Goal: Complete application form: Complete application form

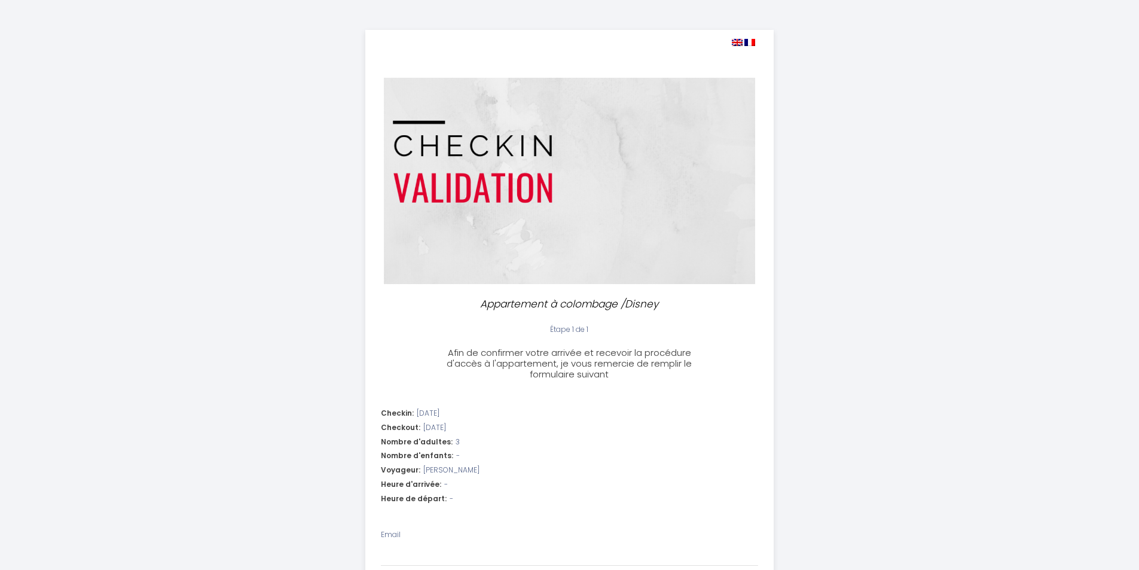
select select
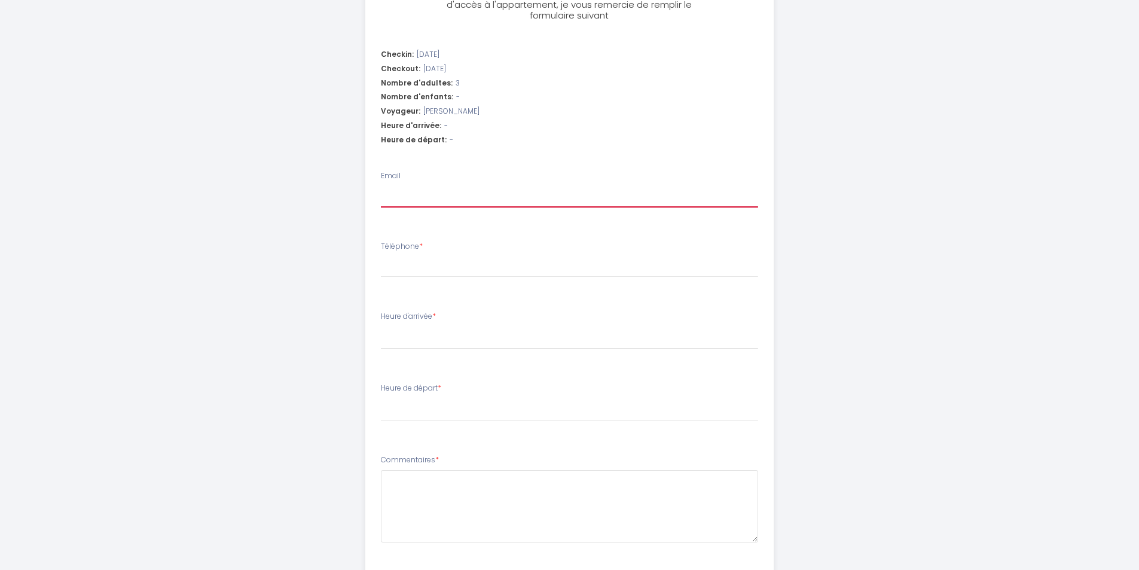
click at [454, 200] on input "Email" at bounding box center [569, 197] width 377 height 22
type input "v"
select select
type input "vu"
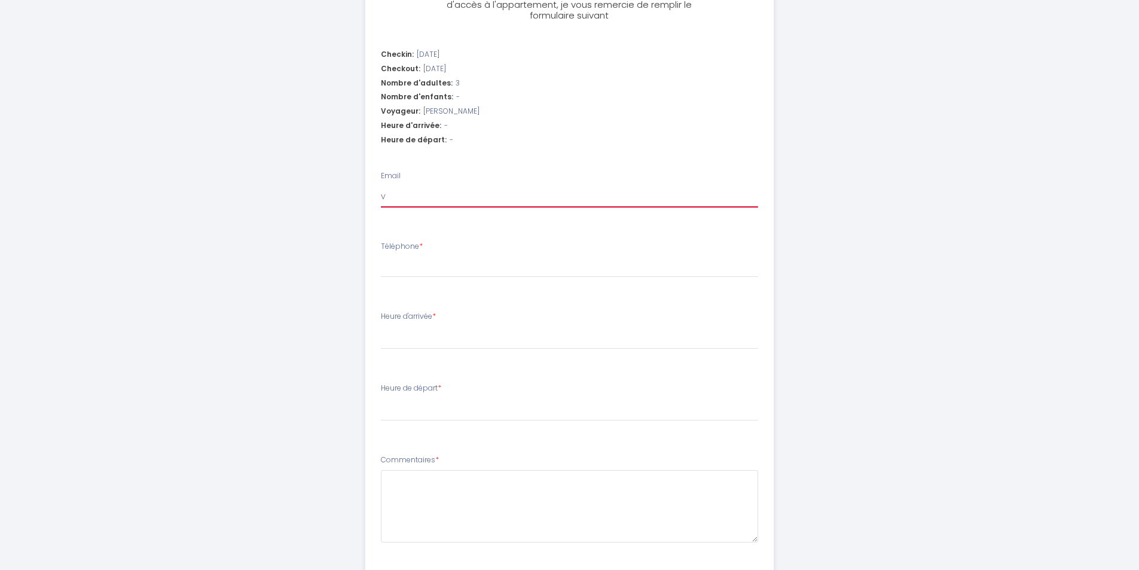
select select
type input "vur"
select select
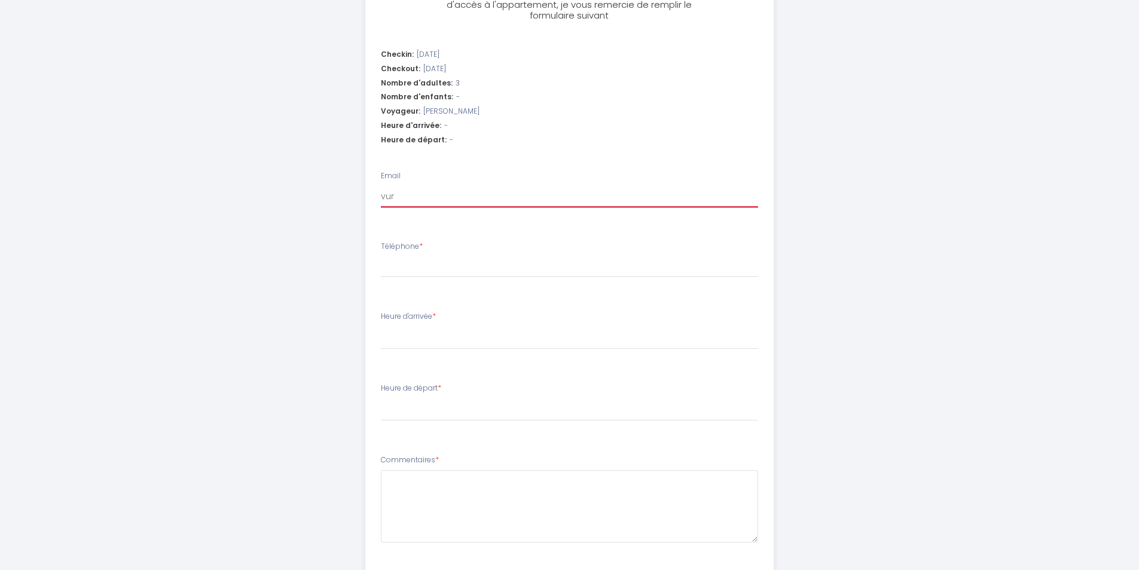
type input "vurp"
select select
type input "vurpi"
select select
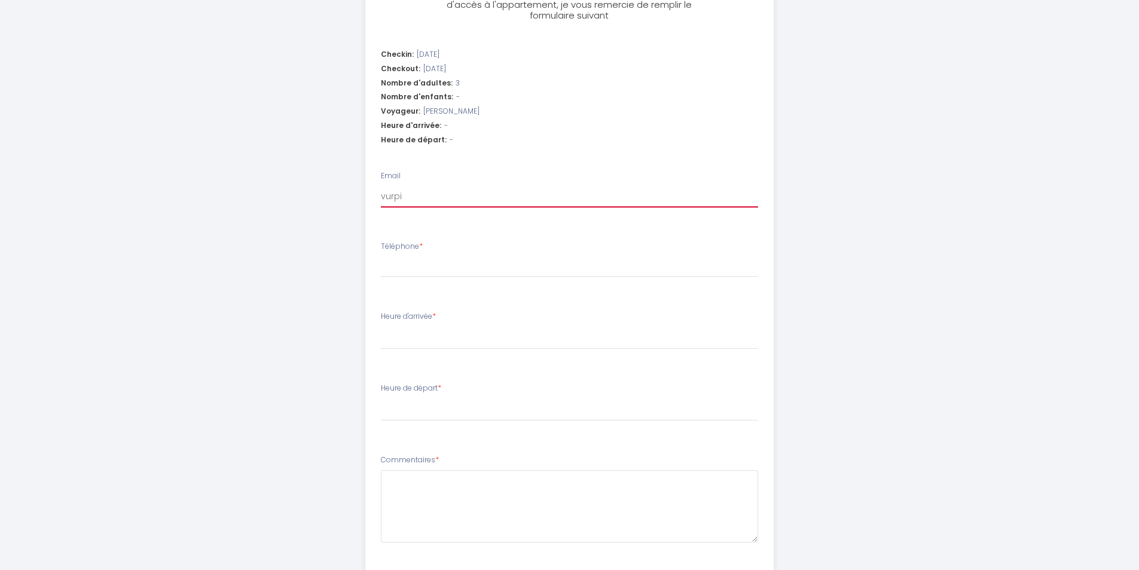
select select
type input "vurpil"
select select
type input "vurpill"
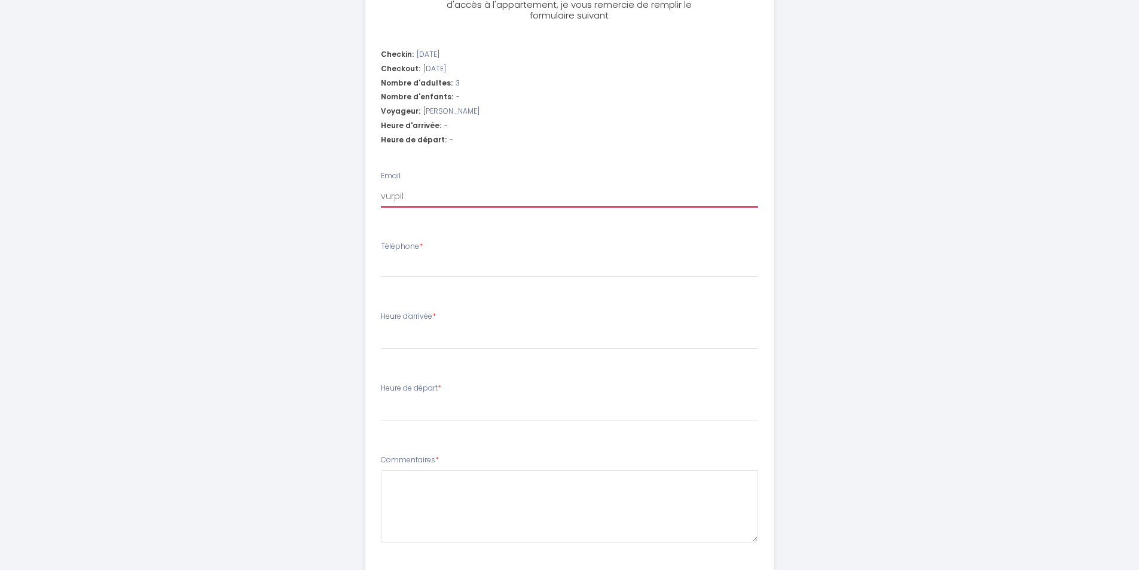
select select
type input "vurpillo"
select select
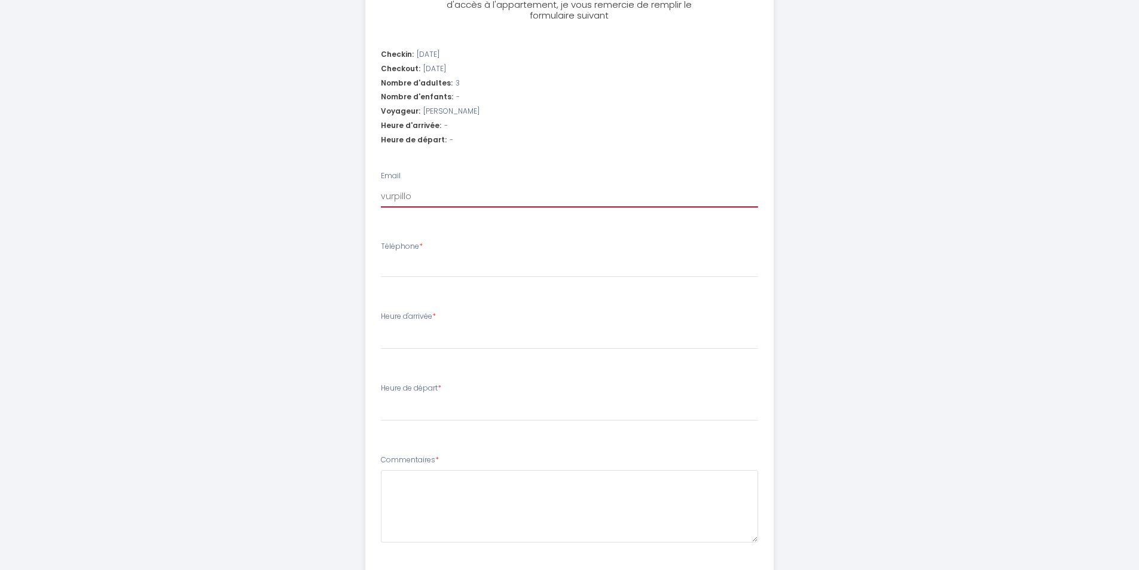
type input "vurpillot"
select select
type input "vurpillotl"
select select
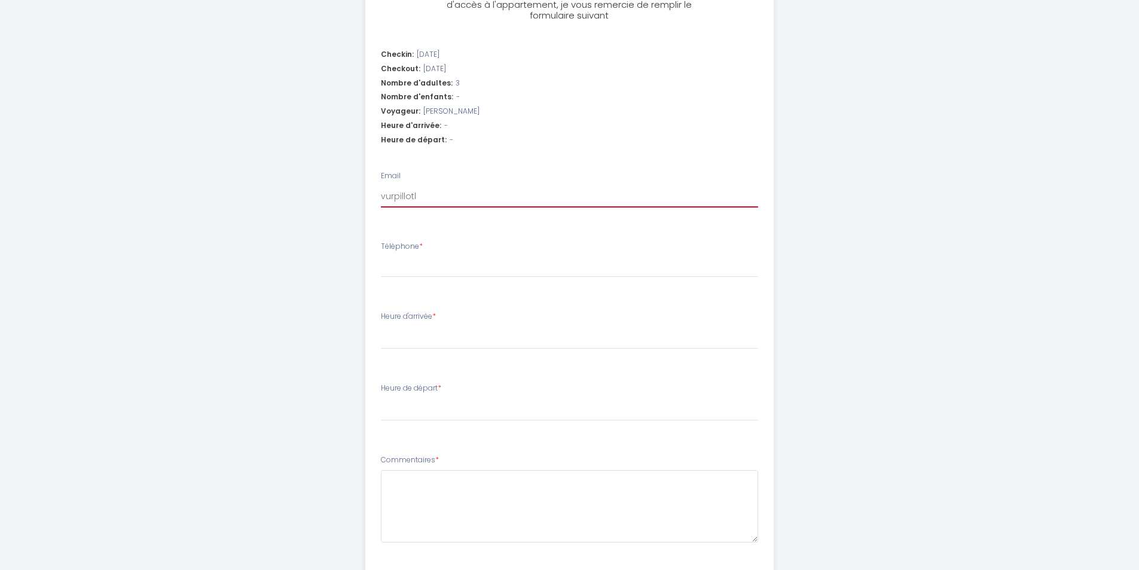
select select
type input "vurpillotl@"
select select
type input "vurpillotl@g"
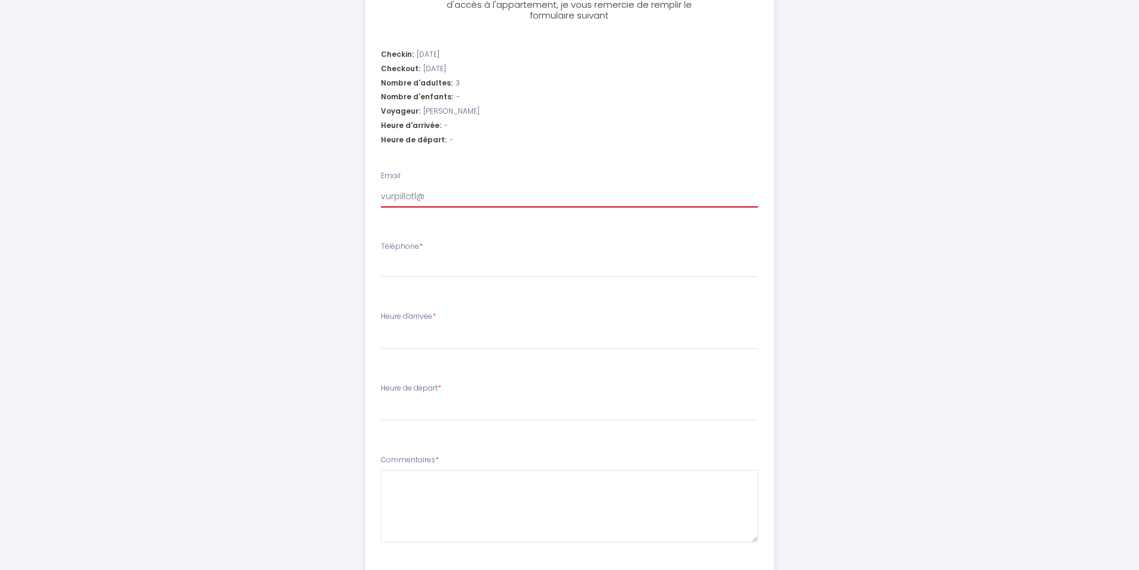
select select
type input "vurpillotl@gm"
select select
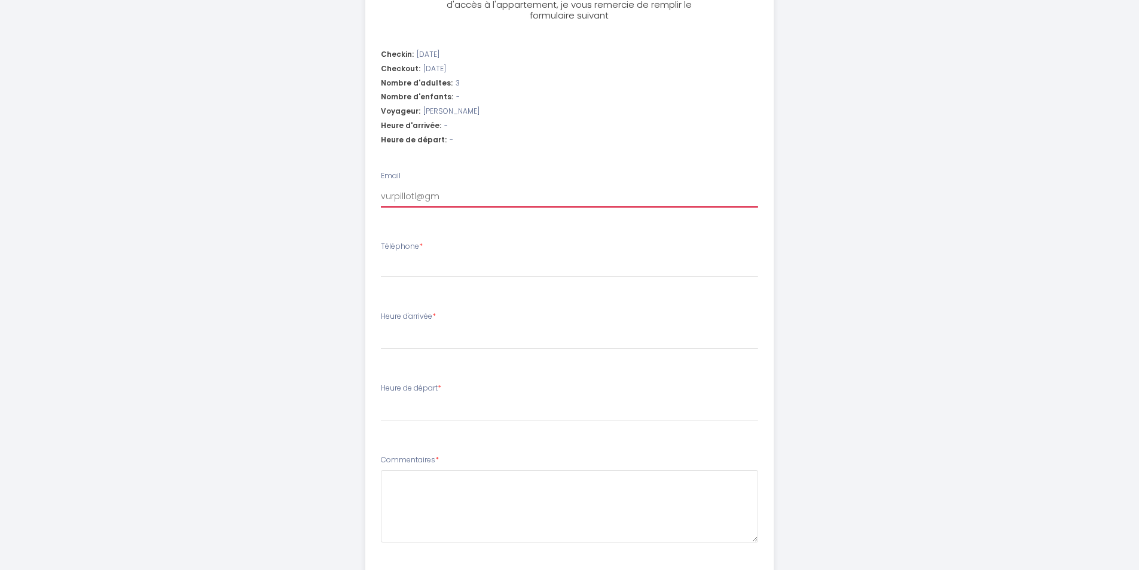
type input "vurpillotl@gma"
select select
type input "vurpillotl@gmai"
select select
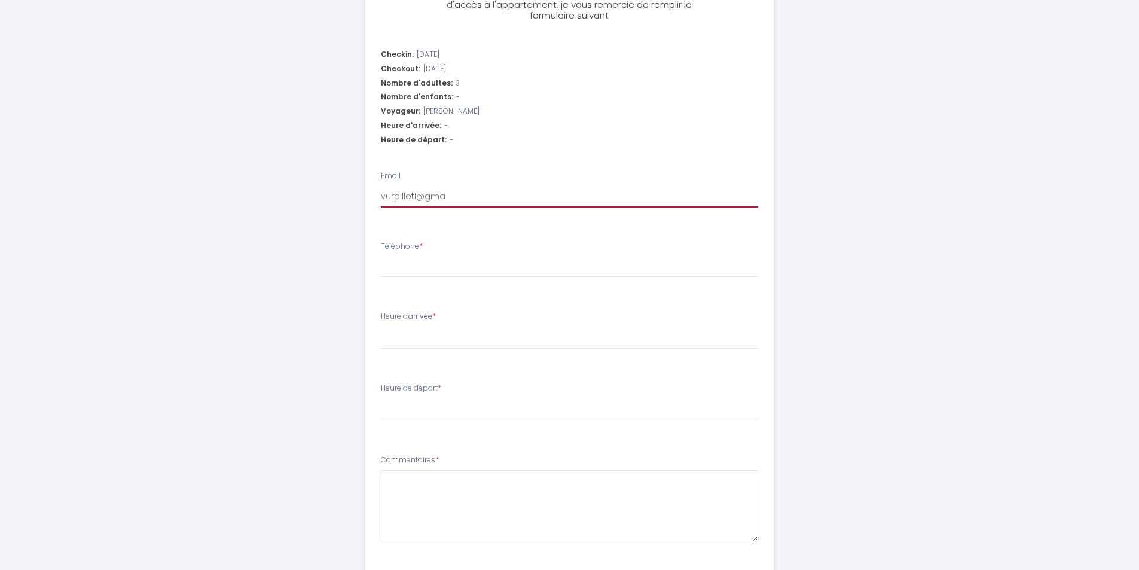
select select
type input "[EMAIL_ADDRESS]"
select select
type input "[EMAIL_ADDRESS]."
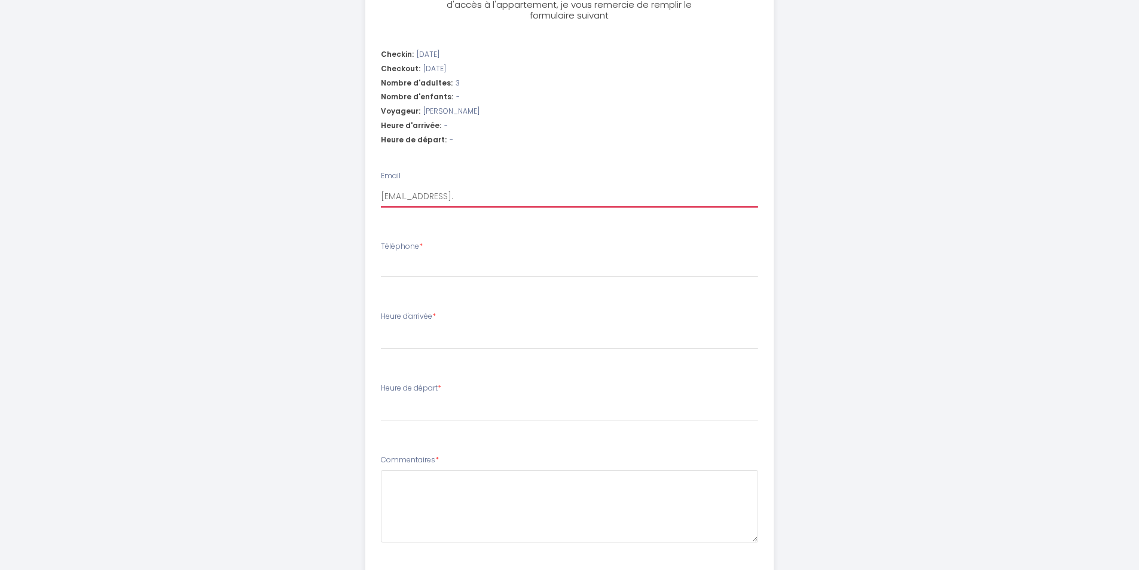
select select
type input "vurpillotl@gmail.c"
select select
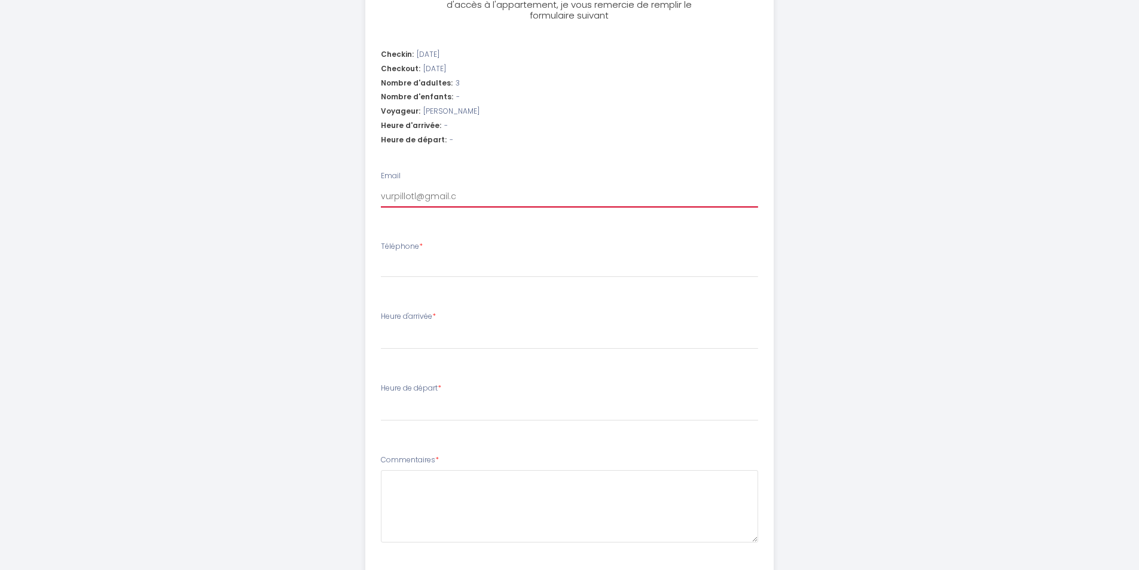
type input "[EMAIL_ADDRESS][DOMAIN_NAME]"
select select
type input "[EMAIL_ADDRESS][DOMAIN_NAME]"
select select
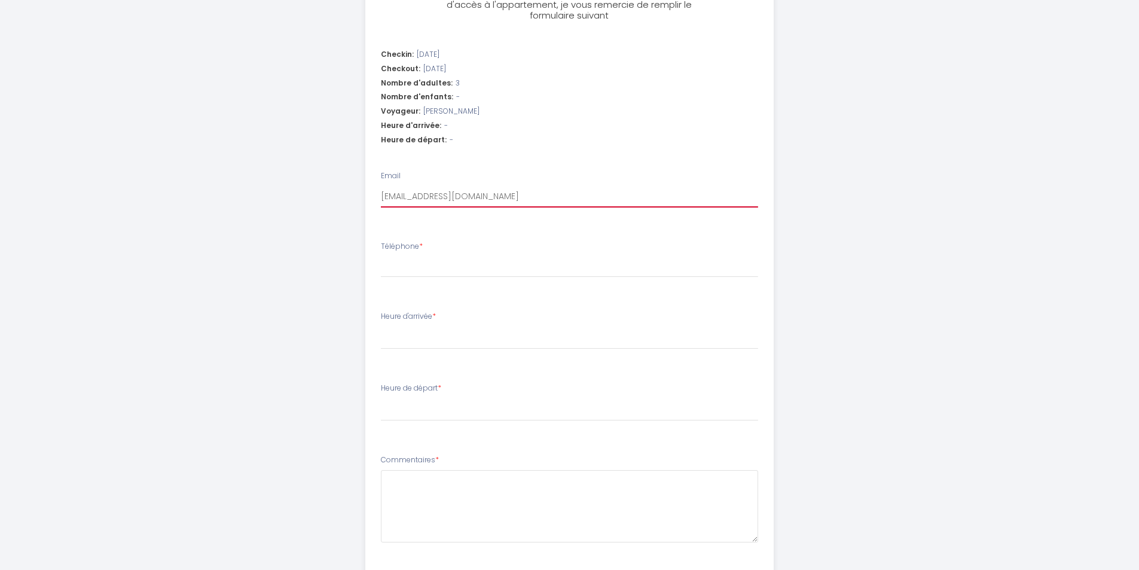
select select
type input "[EMAIL_ADDRESS][DOMAIN_NAME]"
type input "0"
select select
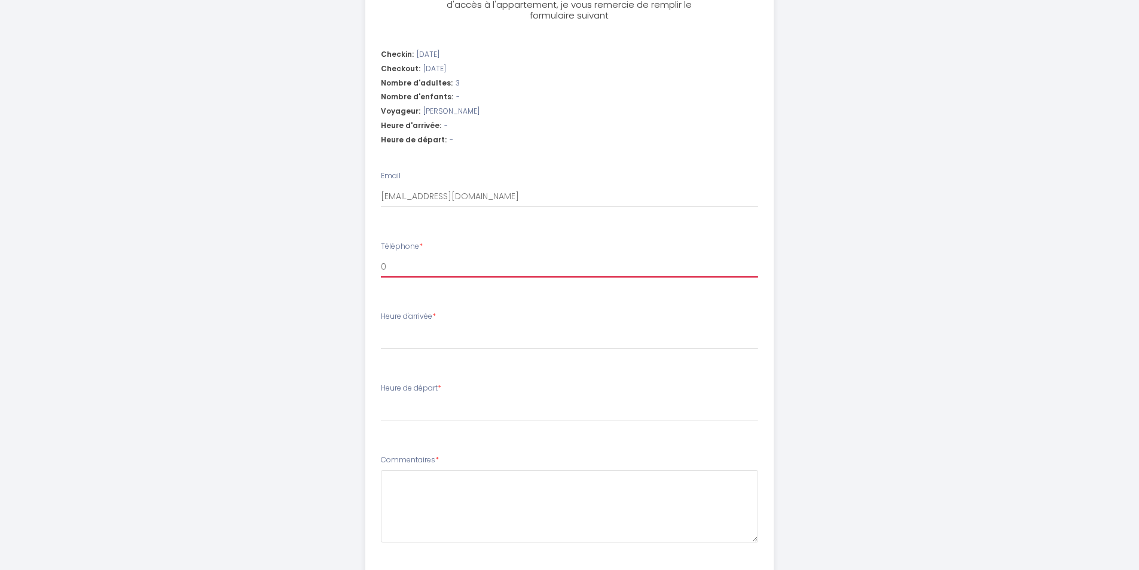
type input "06"
select select
type input "061"
select select
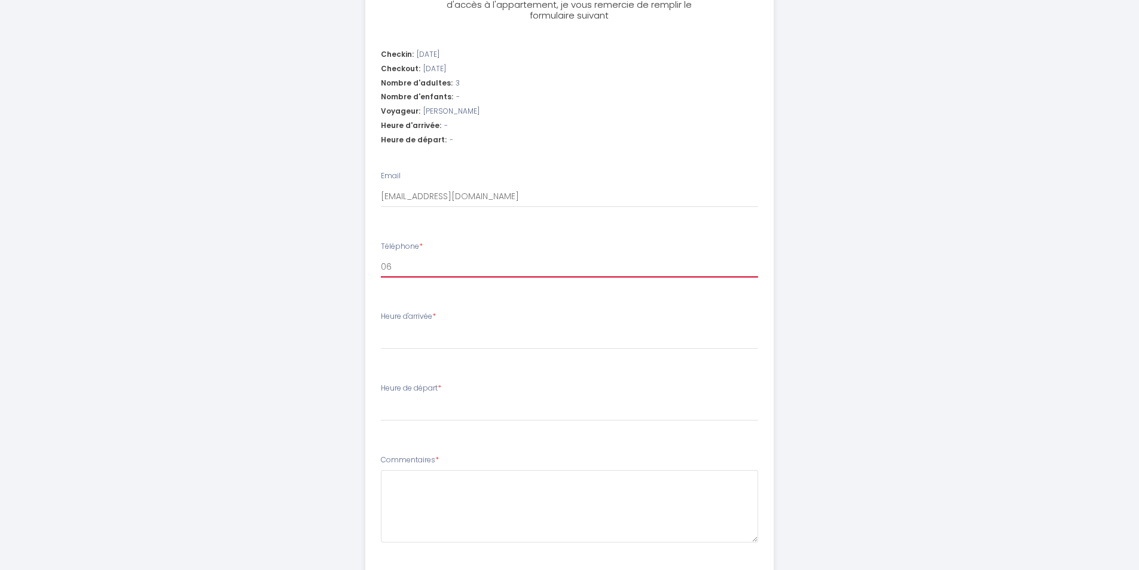
select select
type input "0614"
select select
type input "06142"
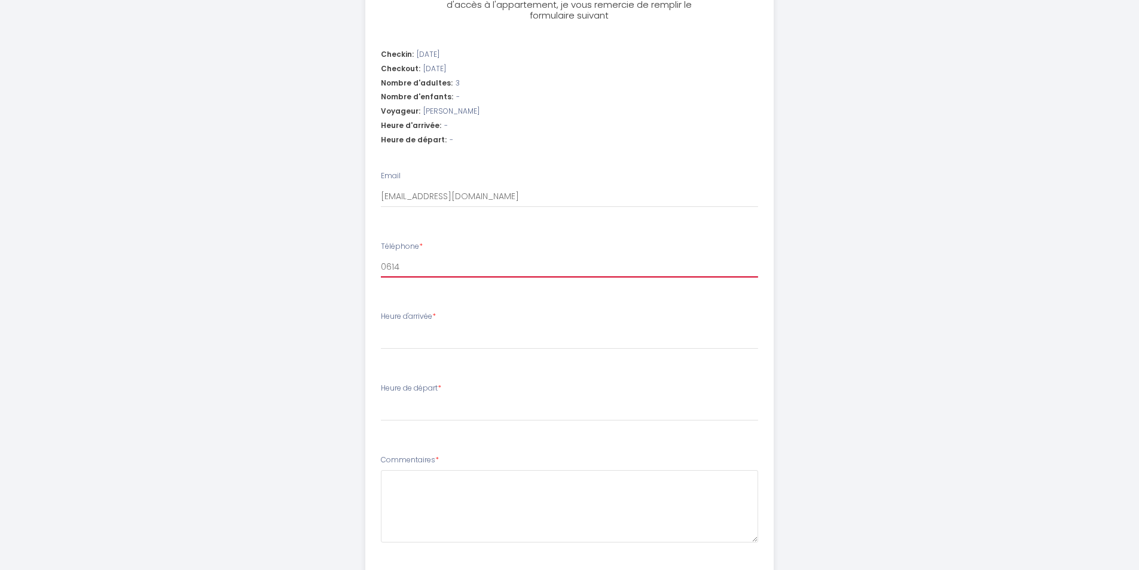
select select
type input "061424"
select select
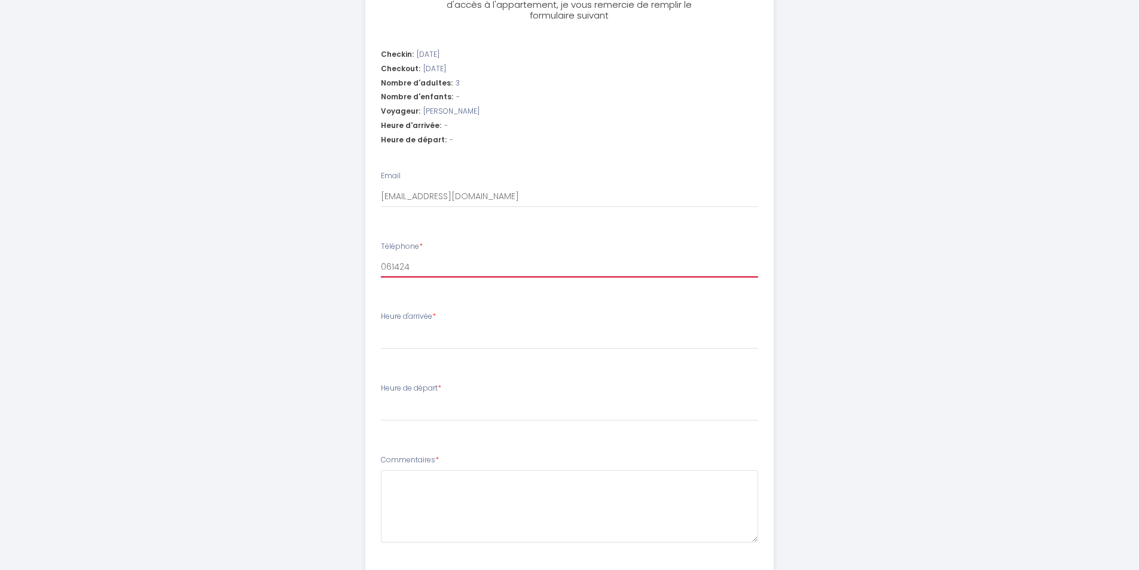
type input "0614248"
select select
type input "06142487"
select select
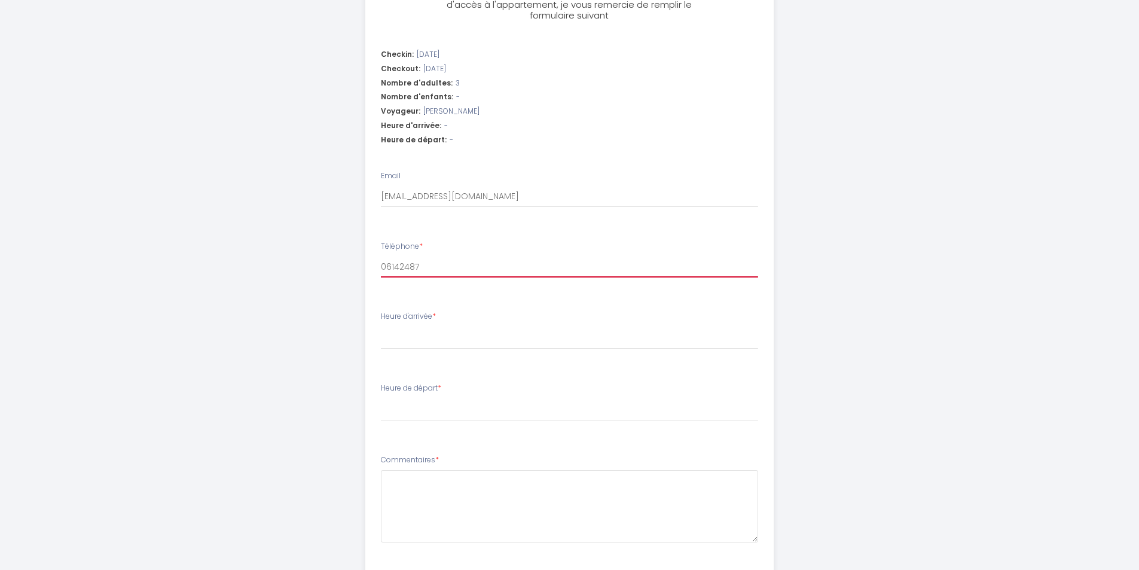
select select
type input "061424876"
select select
type input "0614248767"
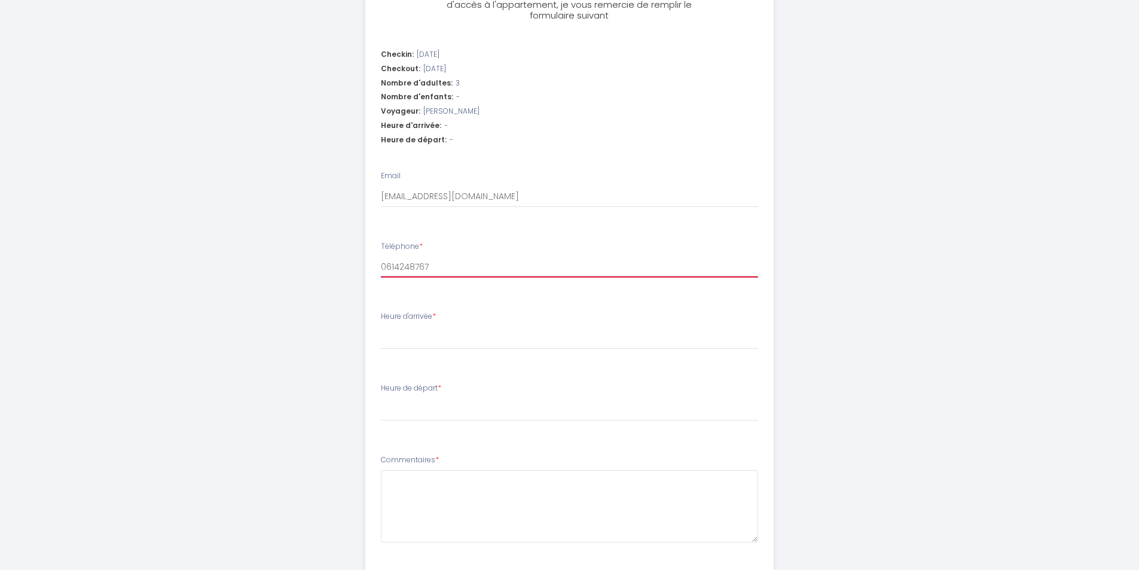
select select
type input "0614248767"
click at [416, 339] on select "16:00 16:30 17:00 17:30 18:00 18:30 19:00 19:30 20:00 20:30 21:00" at bounding box center [569, 337] width 377 height 23
click at [849, 362] on div "Appartement à colombage /Disney Étape 1 de 1 Afin de confirmer votre arrivée et…" at bounding box center [570, 143] width 612 height 1005
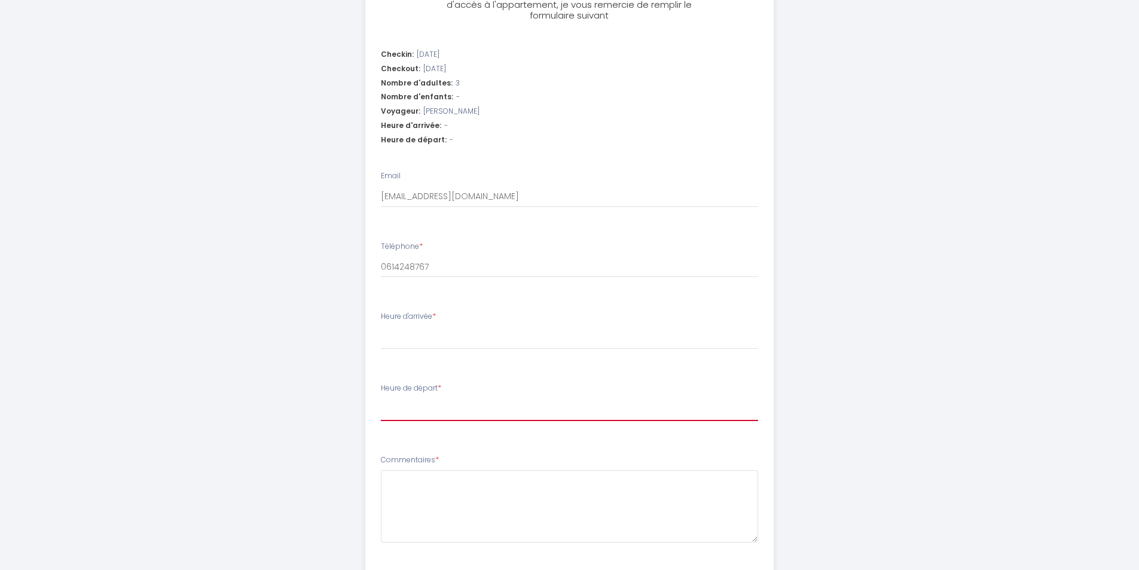
click at [423, 406] on select "00:00 00:30 01:00 01:30 02:00 02:30 03:00 03:30 04:00 04:30 05:00 05:30 06:00 0…" at bounding box center [569, 409] width 377 height 23
click at [865, 139] on div "Appartement à colombage /Disney Étape 1 de 1 Afin de confirmer votre arrivée et…" at bounding box center [570, 143] width 612 height 1005
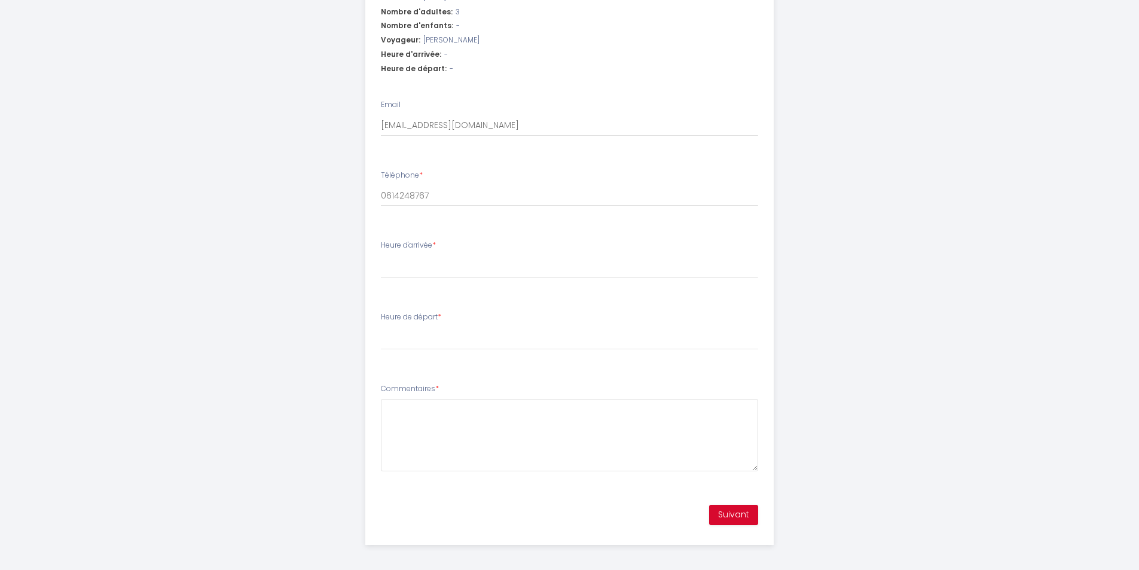
scroll to position [435, 0]
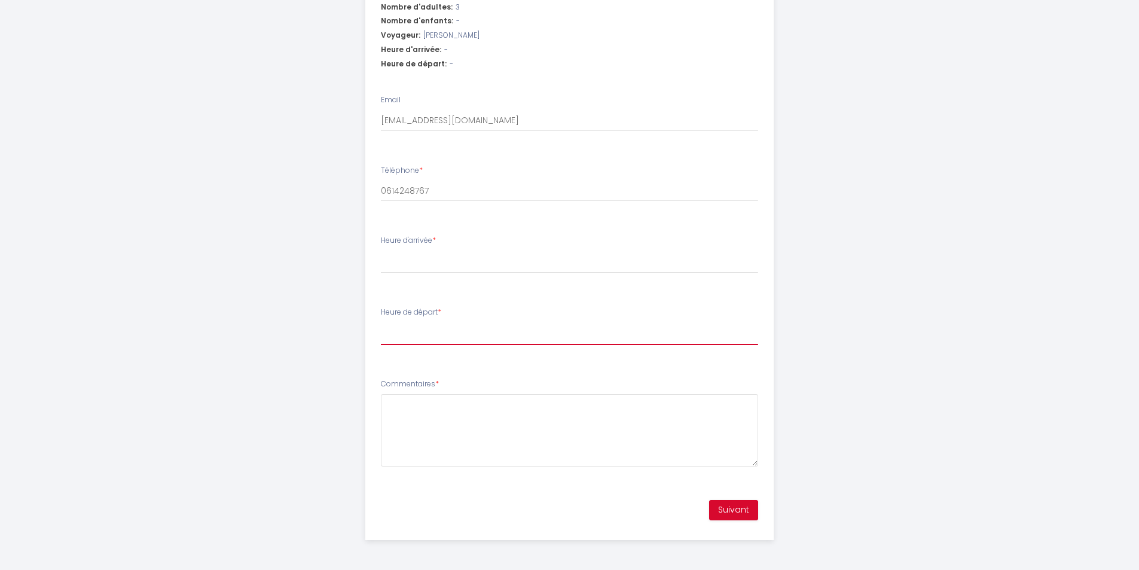
click at [547, 332] on select "00:00 00:30 01:00 01:30 02:00 02:30 03:00 03:30 04:00 04:30 05:00 05:30 06:00 0…" at bounding box center [569, 333] width 377 height 23
select select "09:00"
click at [381, 322] on select "00:00 00:30 01:00 01:30 02:00 02:30 03:00 03:30 04:00 04:30 05:00 05:30 06:00 0…" at bounding box center [569, 333] width 377 height 23
click at [823, 254] on div "Appartement à colombage /Disney Étape 1 de 1 Afin de confirmer votre arrivée et…" at bounding box center [570, 67] width 612 height 1005
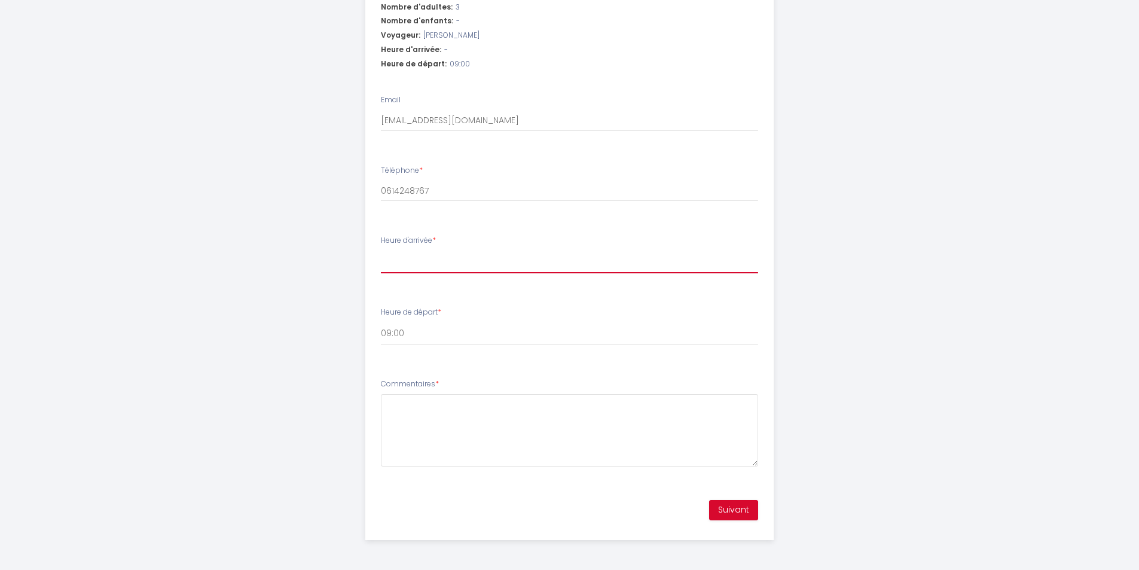
click at [454, 265] on select "16:00 16:30 17:00 17:30 18:00 18:30 19:00 19:30 20:00 20:30 21:00" at bounding box center [569, 262] width 377 height 23
click at [861, 279] on div "Appartement à colombage /Disney Étape 1 de 1 Afin de confirmer votre arrivée et…" at bounding box center [570, 67] width 612 height 1005
click at [422, 271] on select "16:00 16:30 17:00 17:30 18:00 18:30 19:00 19:30 20:00 20:30 21:00" at bounding box center [569, 262] width 377 height 23
click at [234, 331] on div "Appartement à colombage /Disney Étape 1 de 1 Afin de confirmer votre arrivée et…" at bounding box center [569, 67] width 1139 height 1005
click at [462, 273] on select "16:00 16:30 17:00 17:30 18:00 18:30 19:00 19:30 20:00 20:30 21:00" at bounding box center [569, 262] width 377 height 23
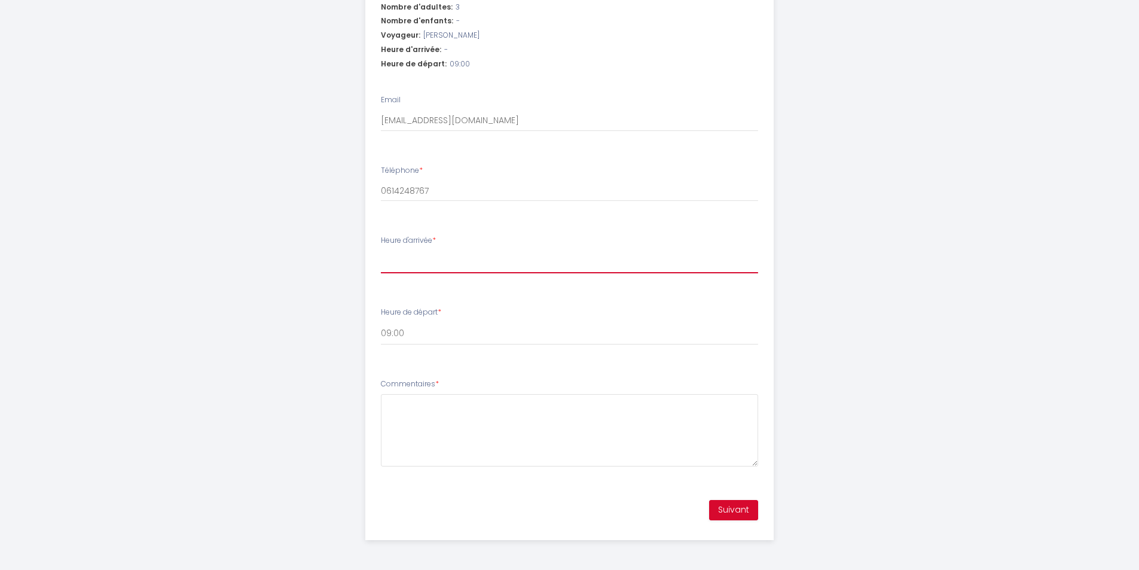
select select "21:00"
click at [381, 251] on select "16:00 16:30 17:00 17:30 18:00 18:30 19:00 19:30 20:00 20:30 21:00" at bounding box center [569, 262] width 377 height 23
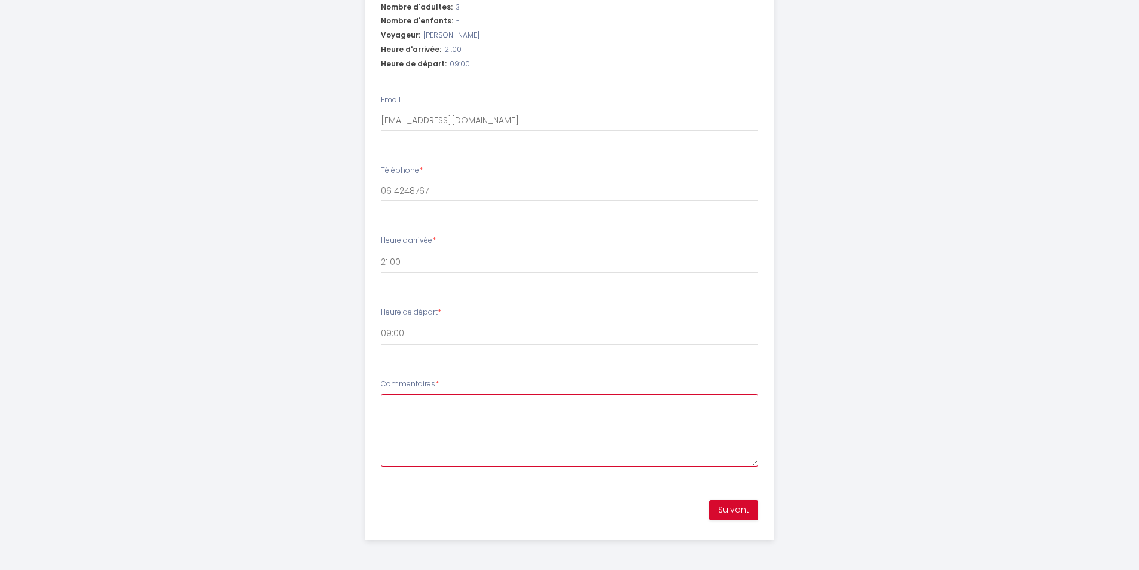
click at [440, 399] on textarea "Commentaires *" at bounding box center [569, 430] width 377 height 72
drag, startPoint x: 697, startPoint y: 392, endPoint x: 691, endPoint y: 395, distance: 6.4
click at [697, 392] on div "Commentaires * Bonjour, nous arriverons plutôt sur les coups de 22h au lieu de …" at bounding box center [569, 423] width 377 height 88
click at [683, 400] on textarea "Bonjour, nous arriverons plutôt sur les coups de 22h au lieu de 21h" at bounding box center [569, 430] width 377 height 72
click at [725, 408] on textarea "Bonjour, nous arriverons plutôt sur les coups de 22h au lieu de 21h, car nous v…" at bounding box center [569, 430] width 377 height 72
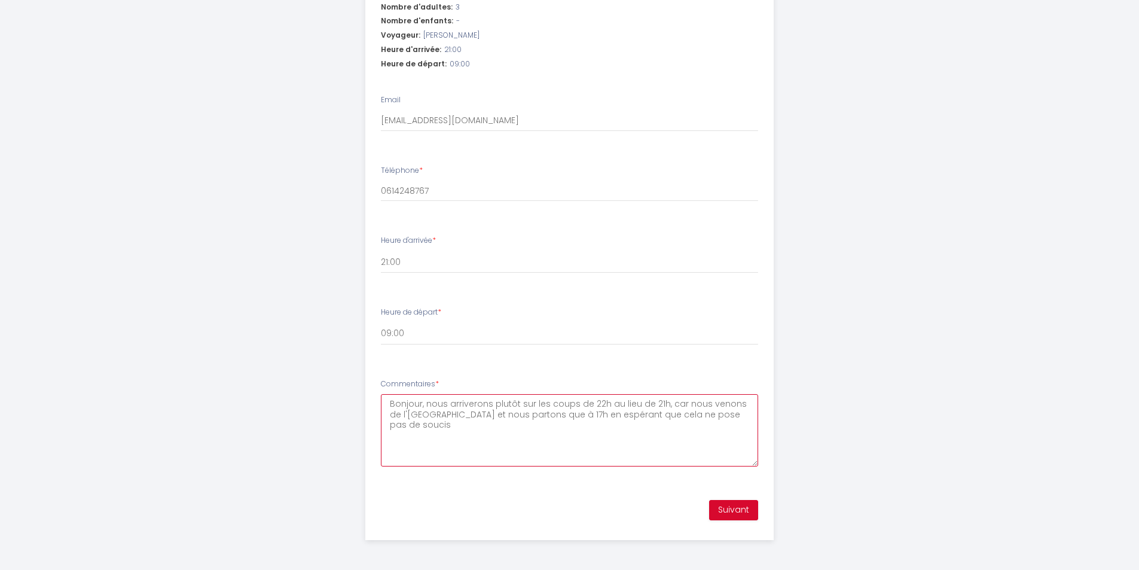
click at [716, 410] on textarea "Bonjour, nous arriverons plutôt sur les coups de 22h au lieu de 21h, car nous v…" at bounding box center [569, 430] width 377 height 72
click at [412, 455] on textarea "Bonjour, nous arriverons plutôt sur les coups de 22h au lieu de 21h, car nous v…" at bounding box center [569, 430] width 377 height 72
click at [459, 464] on textarea "Bonjour, nous arriverons plutôt sur les coups de 22h au lieu de 21h, car nous v…" at bounding box center [569, 430] width 377 height 72
type textarea "Bonjour, nous arriverons plutôt sur les coups de 22h au lieu de 21h, car nous v…"
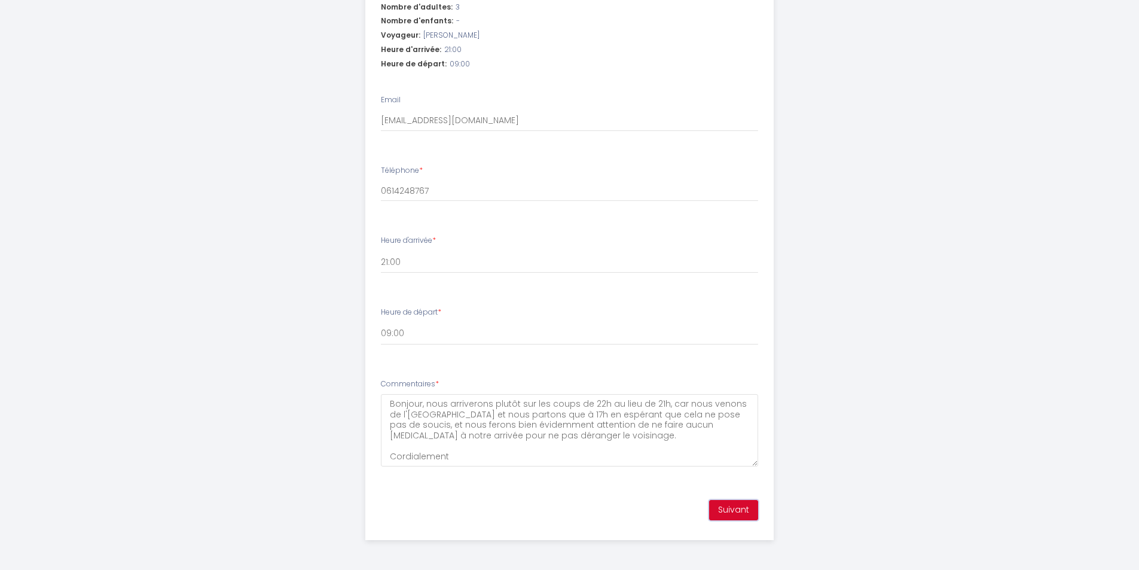
click at [737, 509] on button "Suivant" at bounding box center [733, 510] width 49 height 20
